Goal: Information Seeking & Learning: Learn about a topic

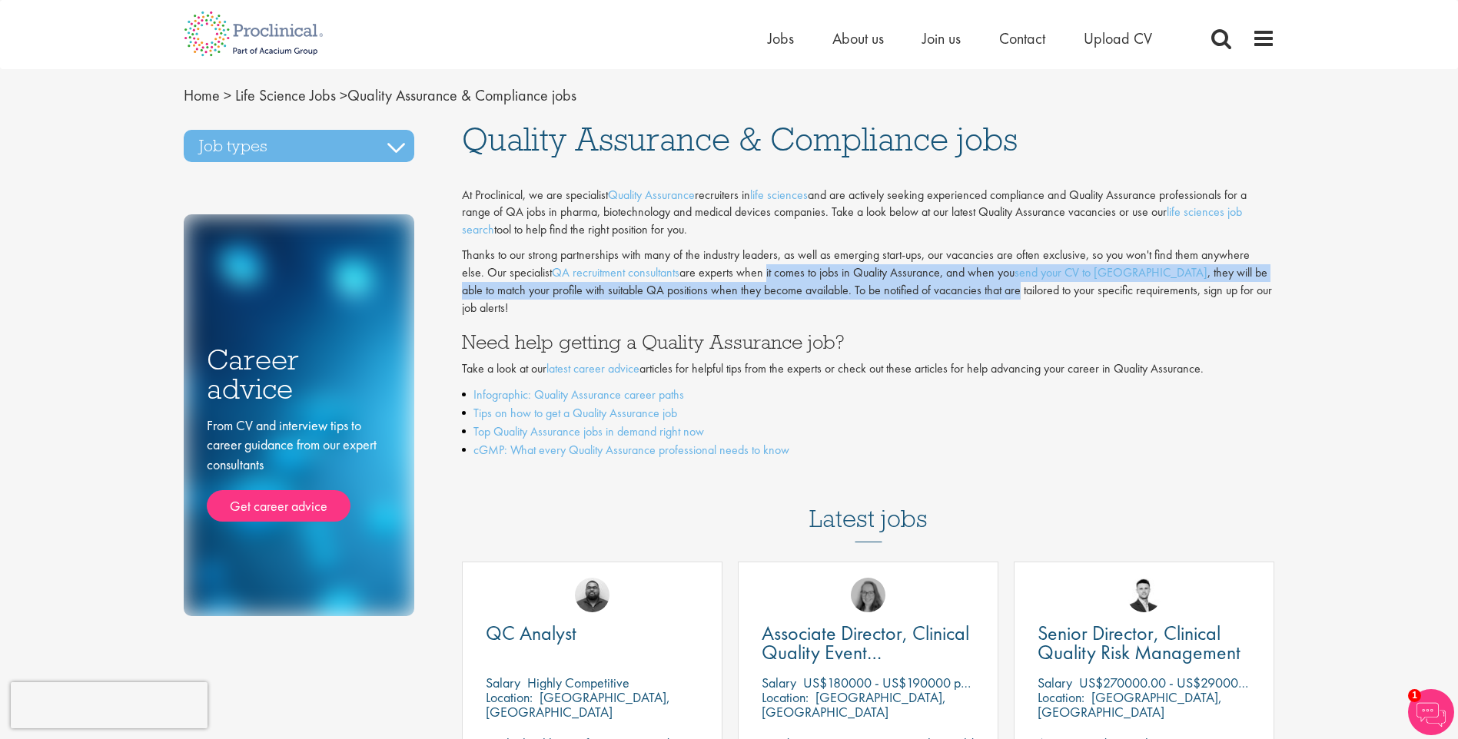
drag, startPoint x: 758, startPoint y: 276, endPoint x: 895, endPoint y: 282, distance: 137.0
click at [895, 282] on p "Thanks to our strong partnerships with many of the industry leaders, as well as…" at bounding box center [868, 282] width 813 height 70
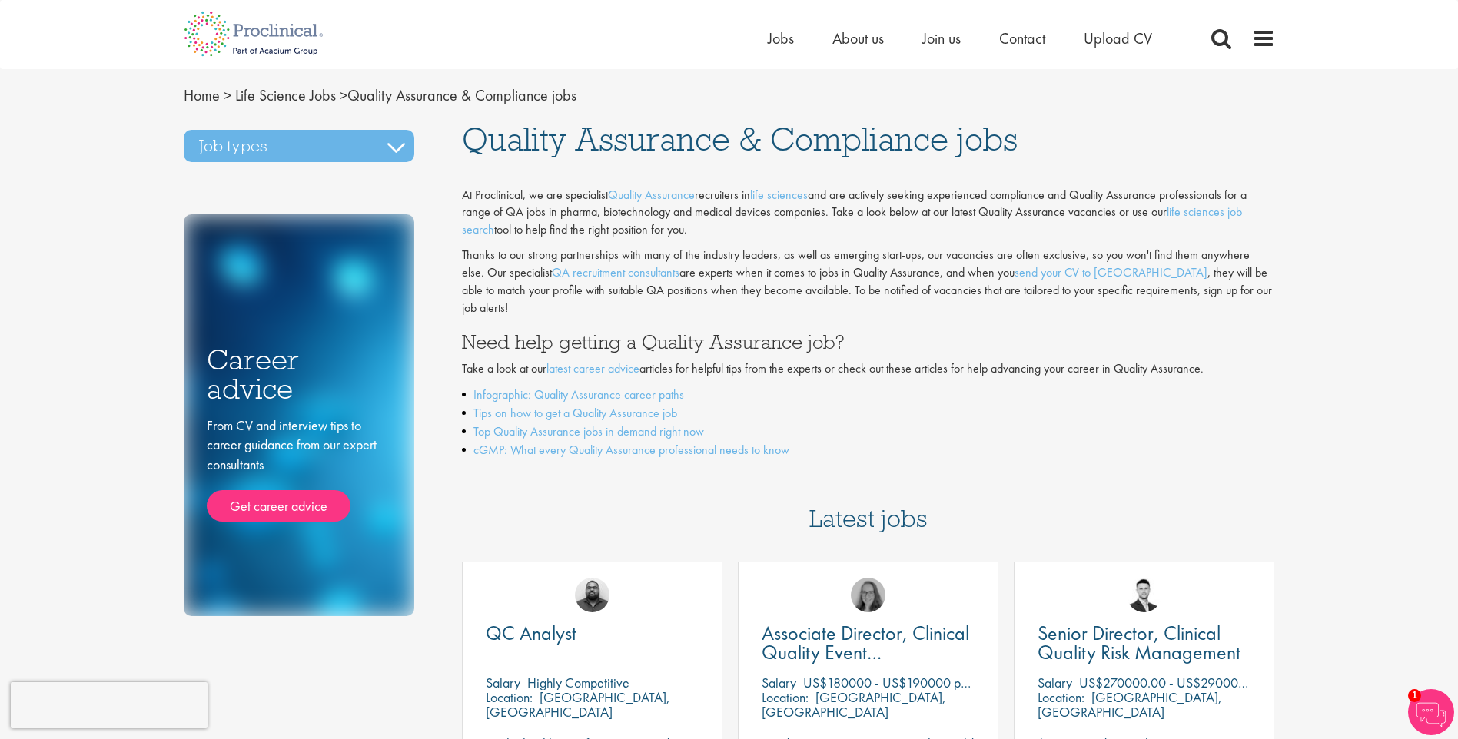
drag, startPoint x: 895, startPoint y: 282, endPoint x: 903, endPoint y: 303, distance: 22.4
click at [903, 303] on div "At Proclinical, we are specialist Quality Assurance recruiters in life sciences…" at bounding box center [868, 323] width 836 height 288
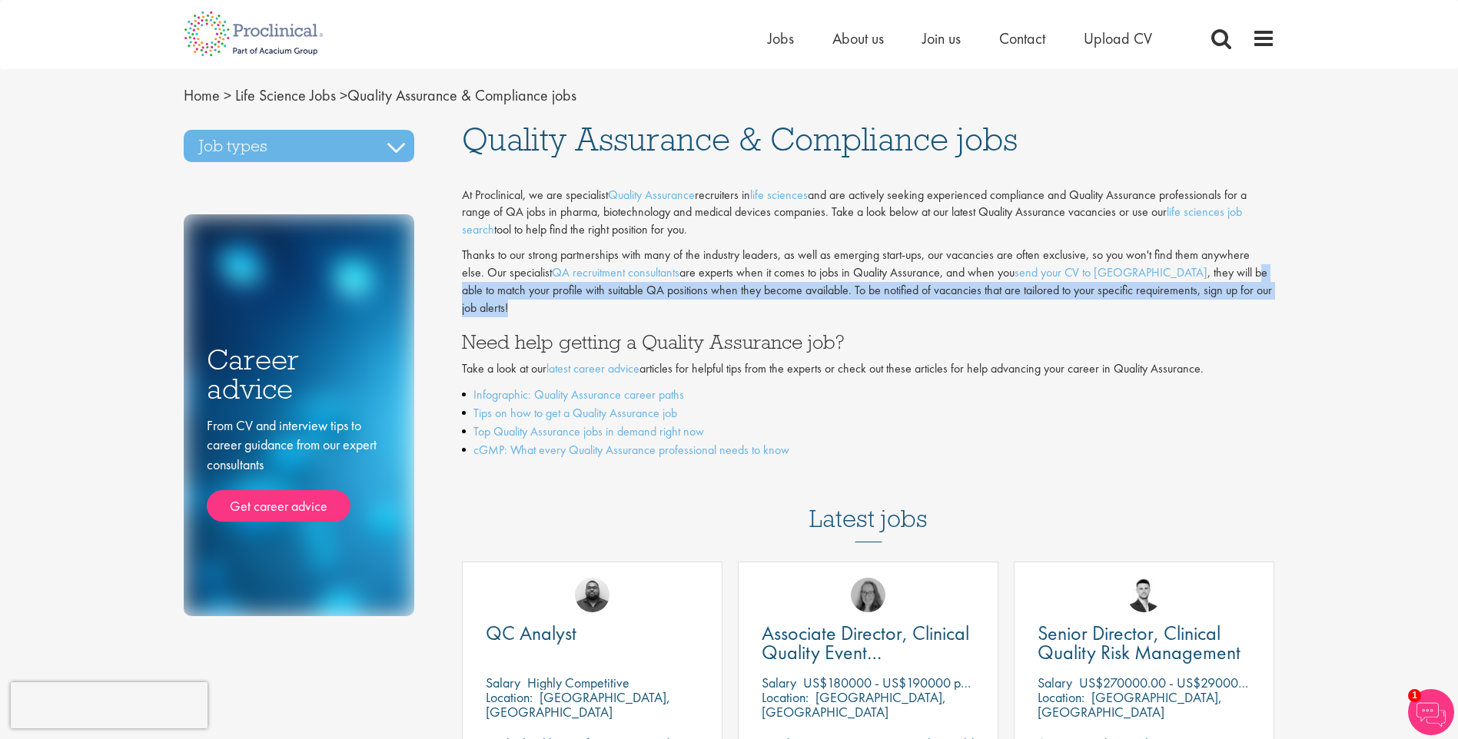
drag, startPoint x: 1138, startPoint y: 274, endPoint x: 1246, endPoint y: 285, distance: 109.0
click at [1246, 285] on p "Thanks to our strong partnerships with many of the industry leaders, as well as…" at bounding box center [868, 282] width 813 height 70
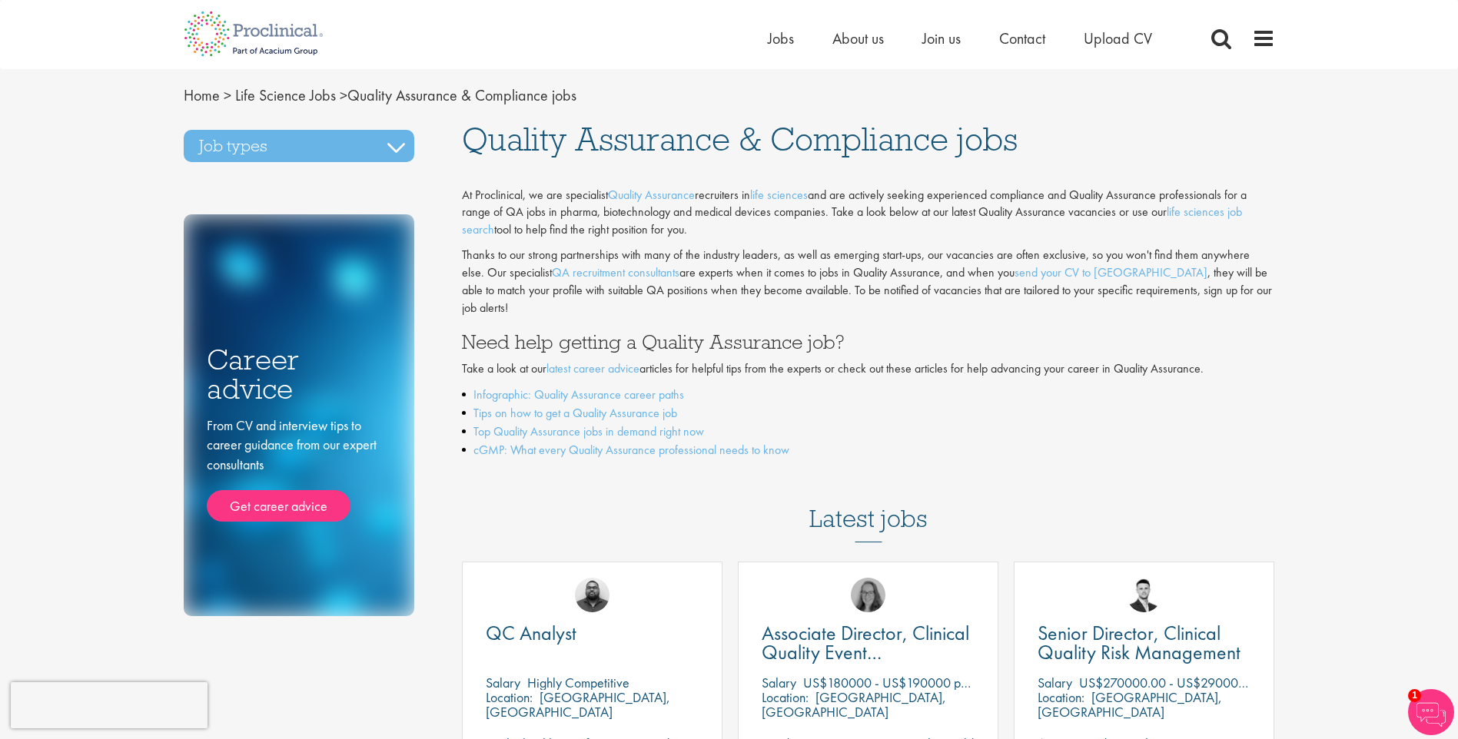
drag, startPoint x: 1246, startPoint y: 285, endPoint x: 1224, endPoint y: 310, distance: 32.7
click at [1224, 310] on div "At Proclinical, we are specialist Quality Assurance recruiters in life sciences…" at bounding box center [868, 323] width 836 height 288
drag, startPoint x: 530, startPoint y: 291, endPoint x: 773, endPoint y: 293, distance: 242.1
click at [773, 293] on p "Thanks to our strong partnerships with many of the industry leaders, as well as…" at bounding box center [868, 282] width 813 height 70
drag, startPoint x: 773, startPoint y: 293, endPoint x: 794, endPoint y: 309, distance: 26.9
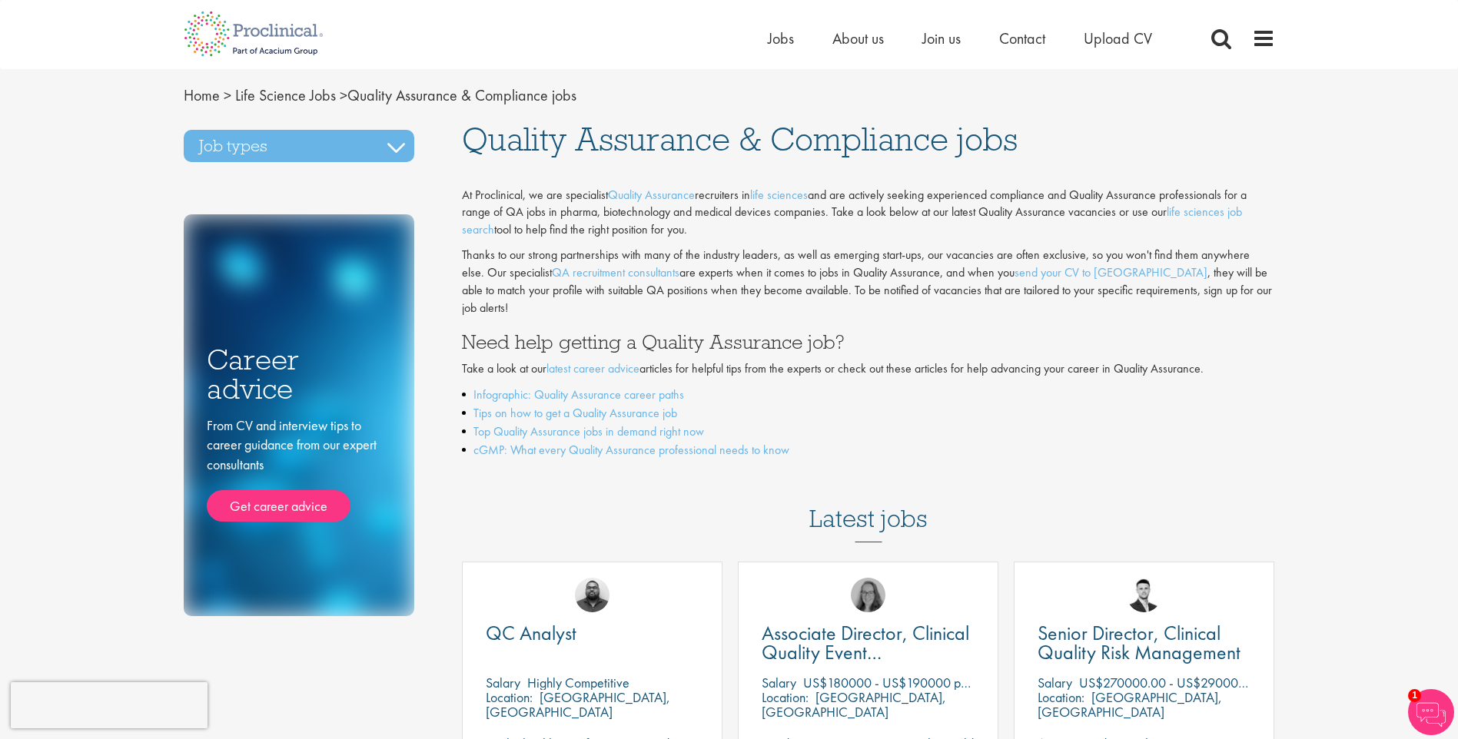
click at [794, 309] on div "At Proclinical, we are specialist Quality Assurance recruiters in life sciences…" at bounding box center [868, 323] width 836 height 288
drag, startPoint x: 765, startPoint y: 287, endPoint x: 978, endPoint y: 291, distance: 212.9
click at [978, 291] on p "Thanks to our strong partnerships with many of the industry leaders, as well as…" at bounding box center [868, 282] width 813 height 70
drag, startPoint x: 978, startPoint y: 291, endPoint x: 986, endPoint y: 311, distance: 22.4
click at [986, 311] on div "At Proclinical, we are specialist Quality Assurance recruiters in life sciences…" at bounding box center [868, 323] width 836 height 288
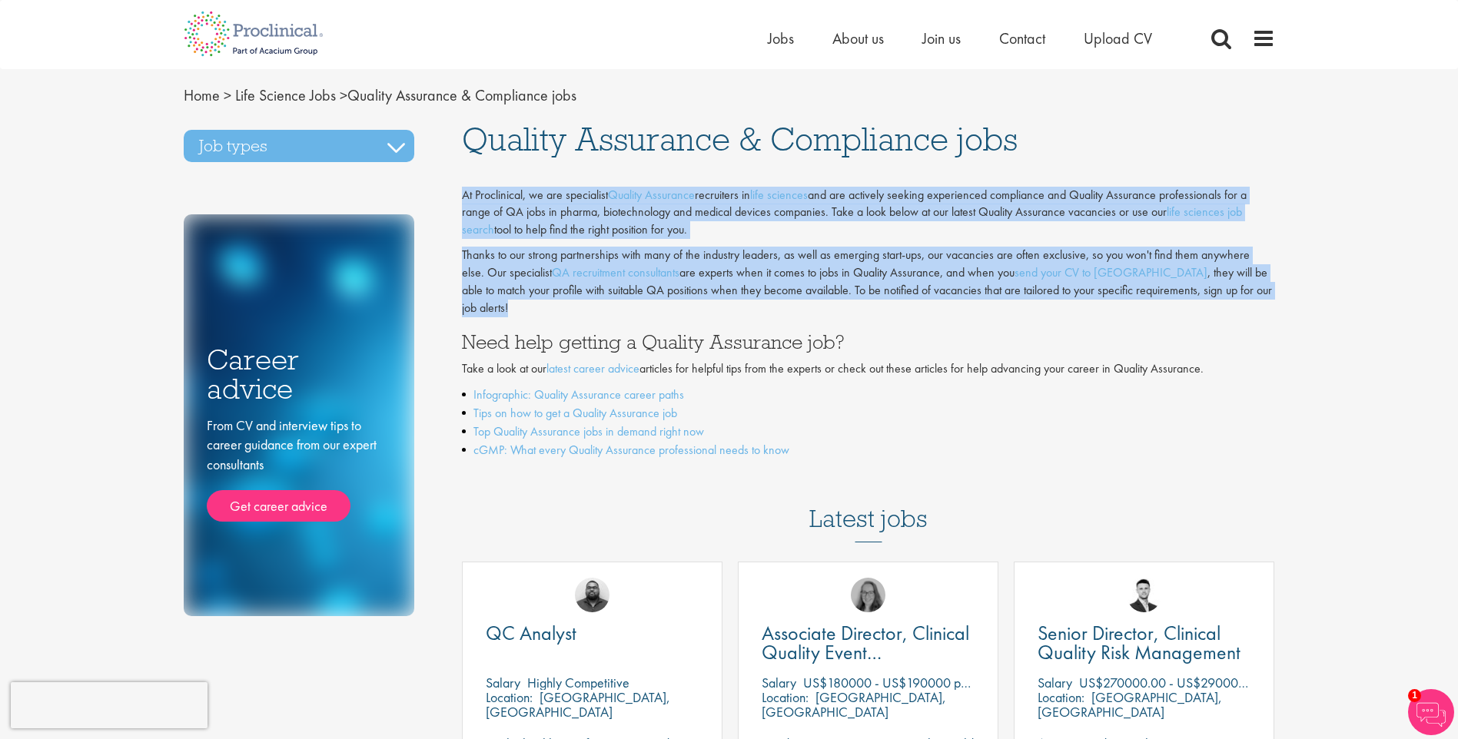
drag, startPoint x: 462, startPoint y: 189, endPoint x: 1222, endPoint y: 284, distance: 766.2
click at [1222, 284] on div "At Proclinical, we are specialist Quality Assurance recruiters in life sciences…" at bounding box center [868, 323] width 836 height 288
copy div "At Proclinical, we are specialist Quality Assurance recruiters in life sciences…"
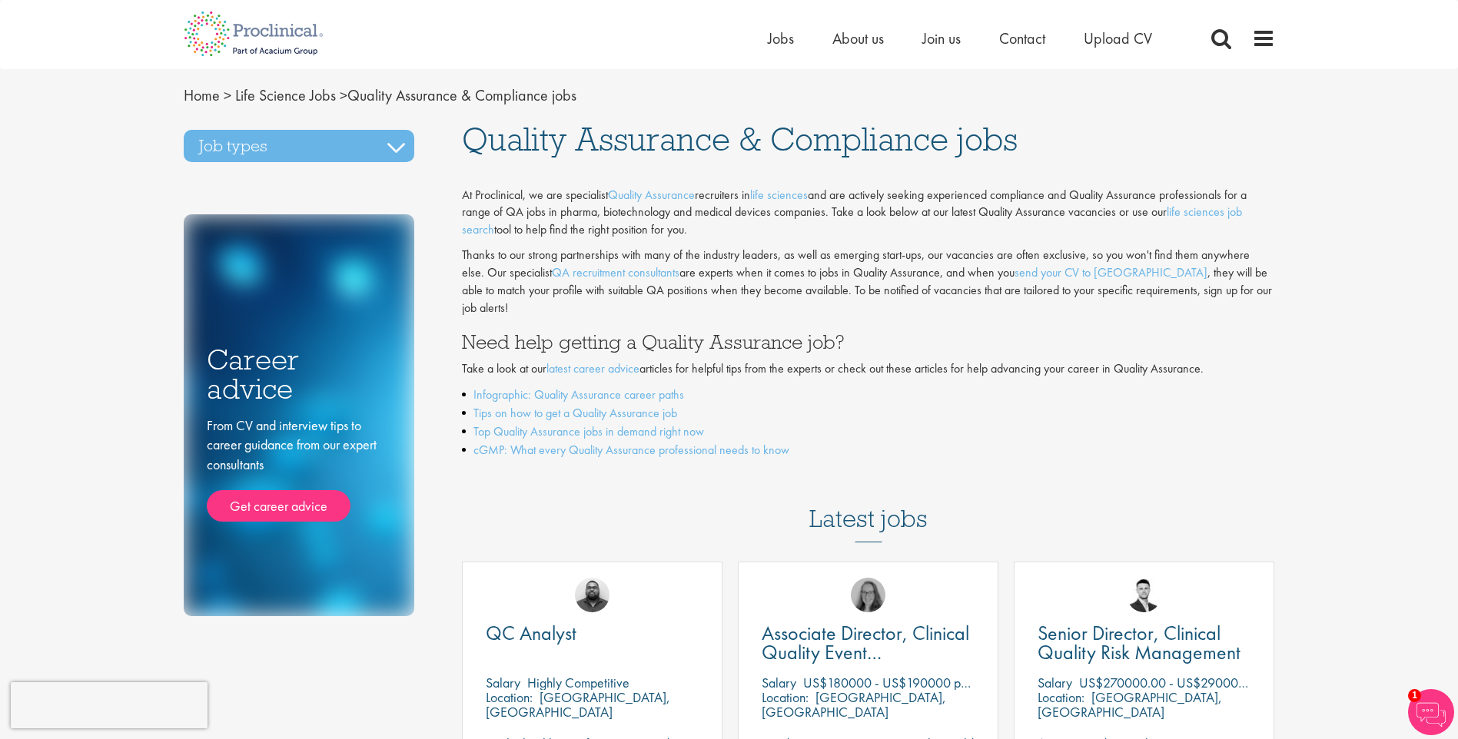
click at [1076, 91] on nav "Home > Life Science Jobs > Quality Assurance & Compliance jobs" at bounding box center [729, 96] width 1115 height 22
